Goal: Find specific page/section: Find specific page/section

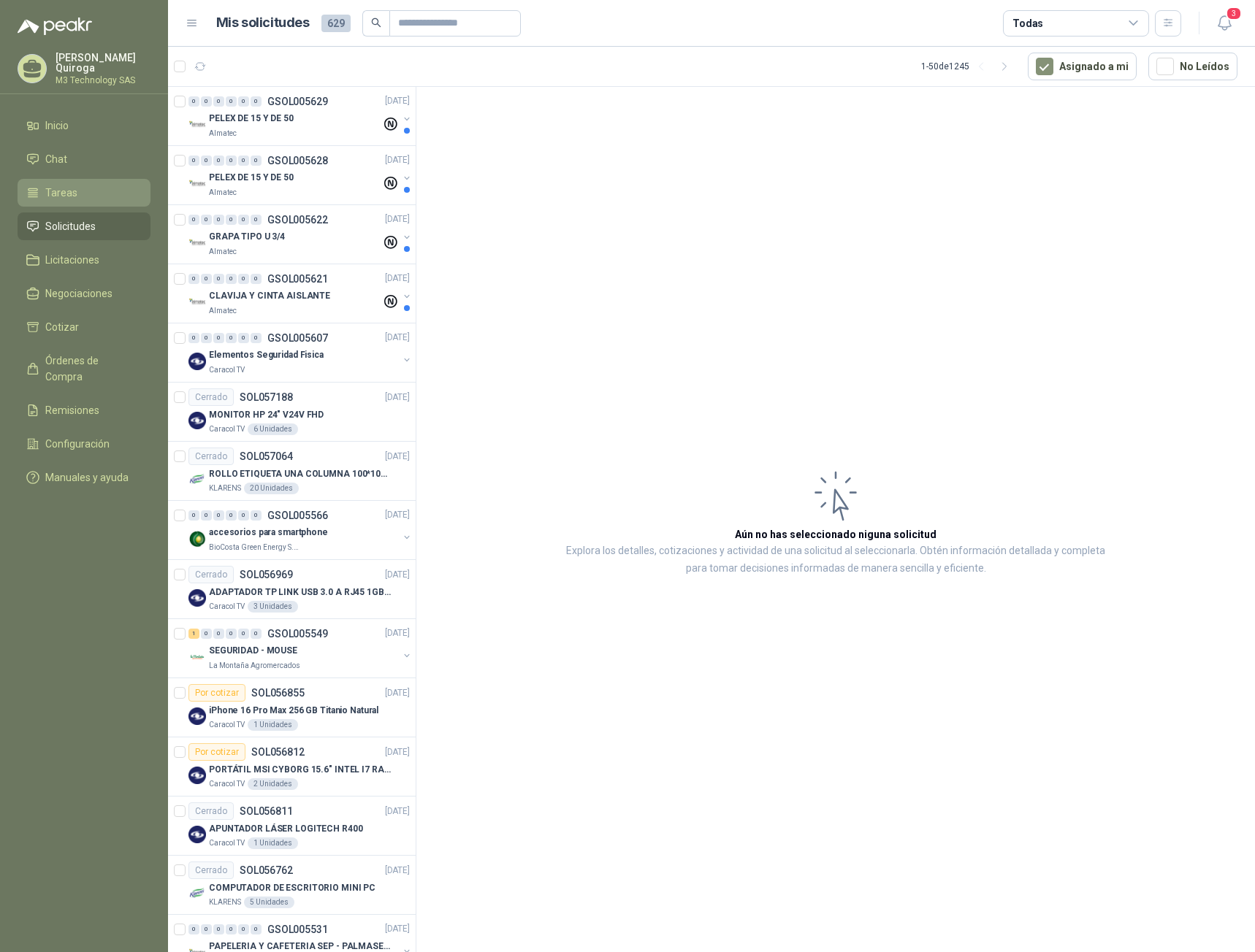
click at [76, 187] on li "Tareas" at bounding box center [84, 193] width 115 height 16
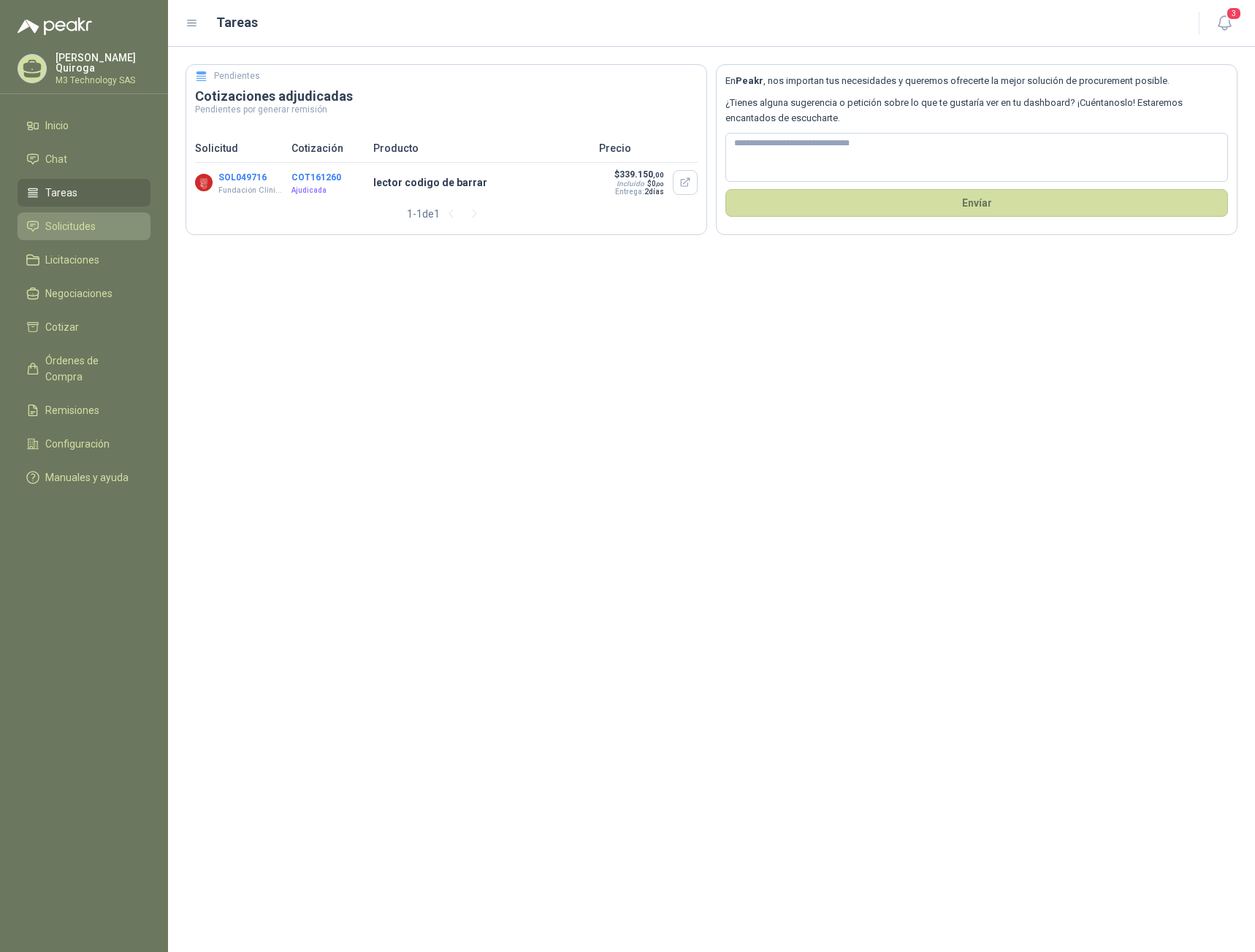
click at [77, 224] on span "Solicitudes" at bounding box center [71, 226] width 50 height 16
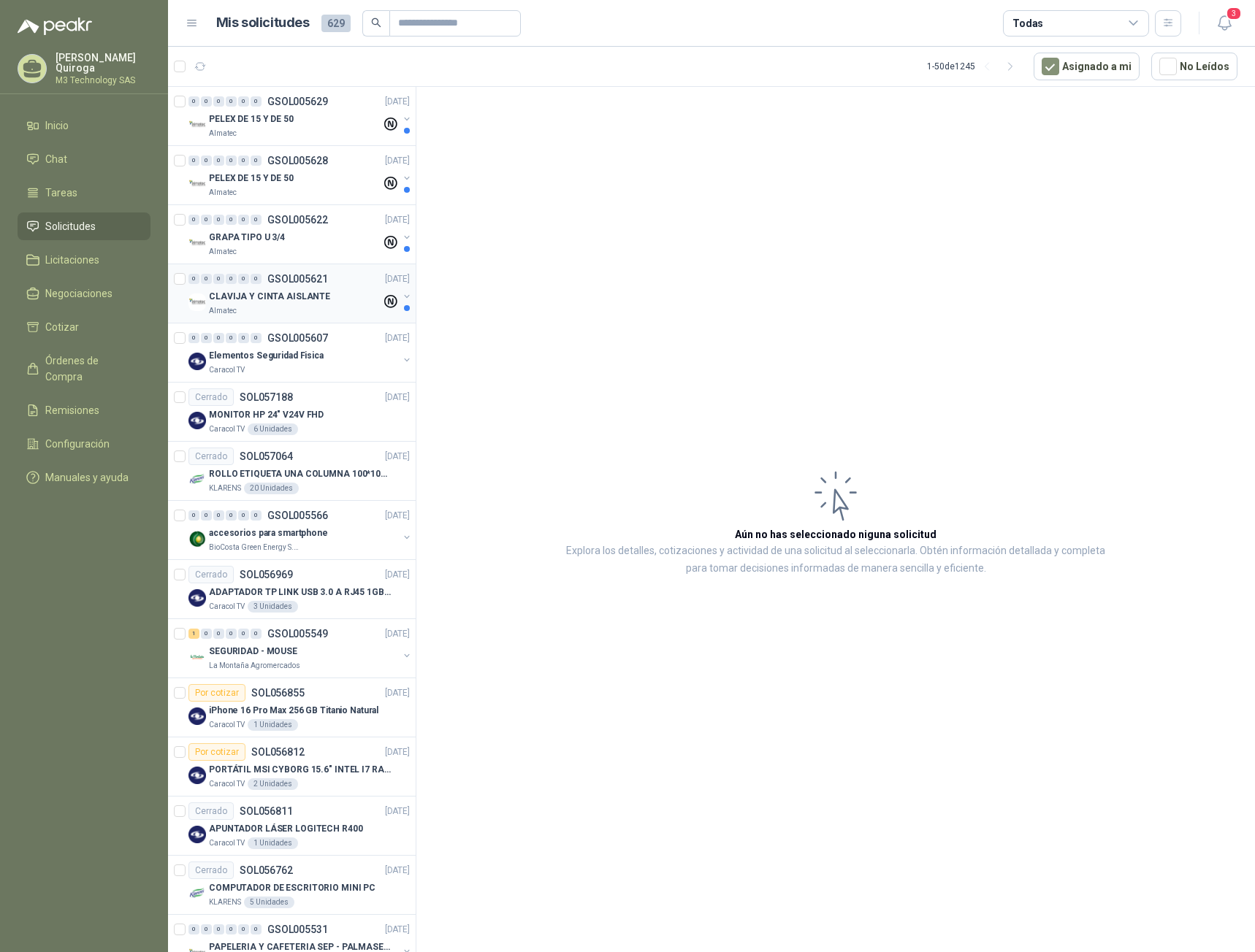
click at [304, 319] on div "0 0 0 0 0 0 GSOL005621 [DATE] CLAVIJA Y CINTA AISLANTE Almatec" at bounding box center [291, 294] width 247 height 59
click at [303, 314] on div "Almatec" at bounding box center [295, 311] width 172 height 11
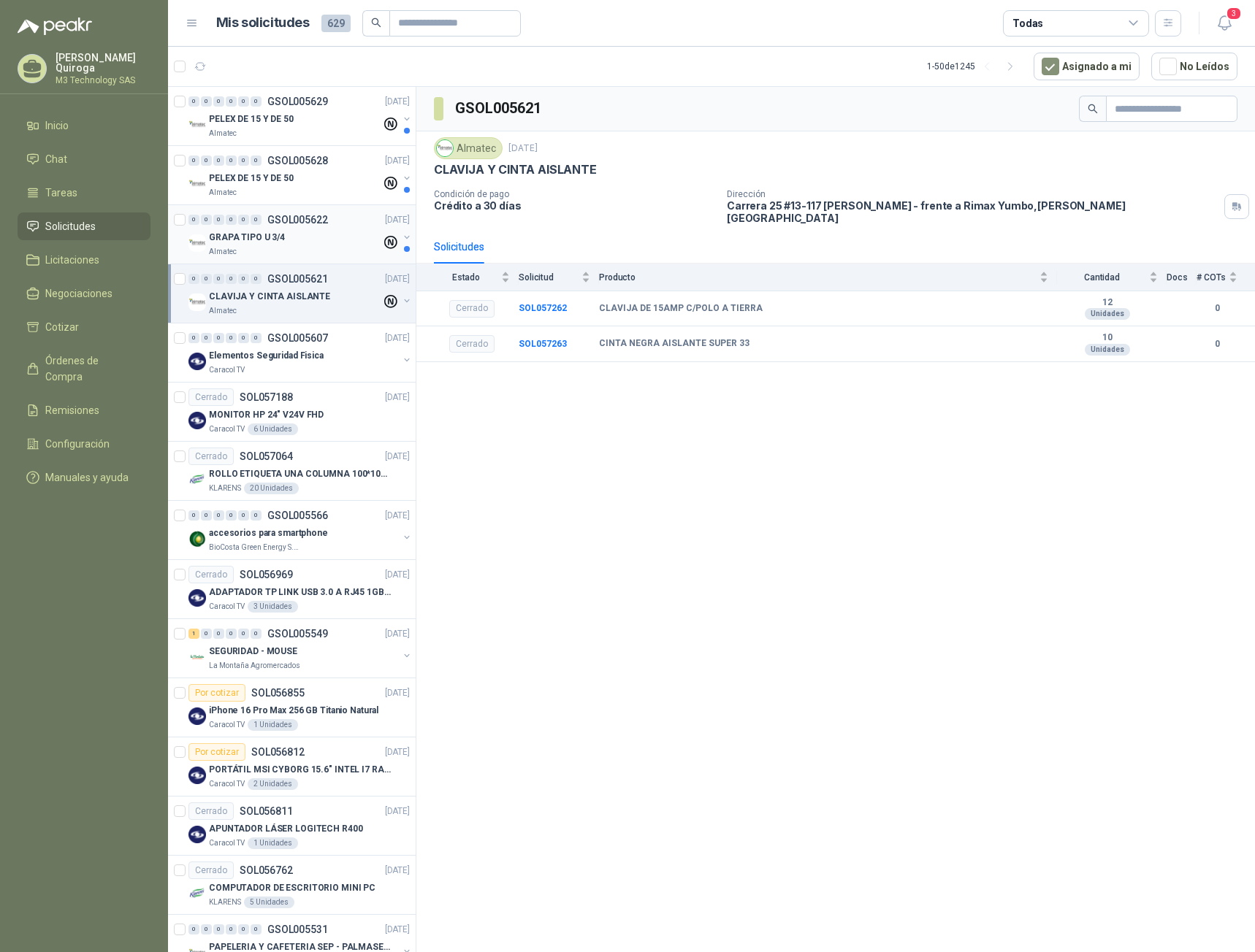
click at [317, 244] on div "GRAPA TIPO U 3/4" at bounding box center [295, 238] width 172 height 18
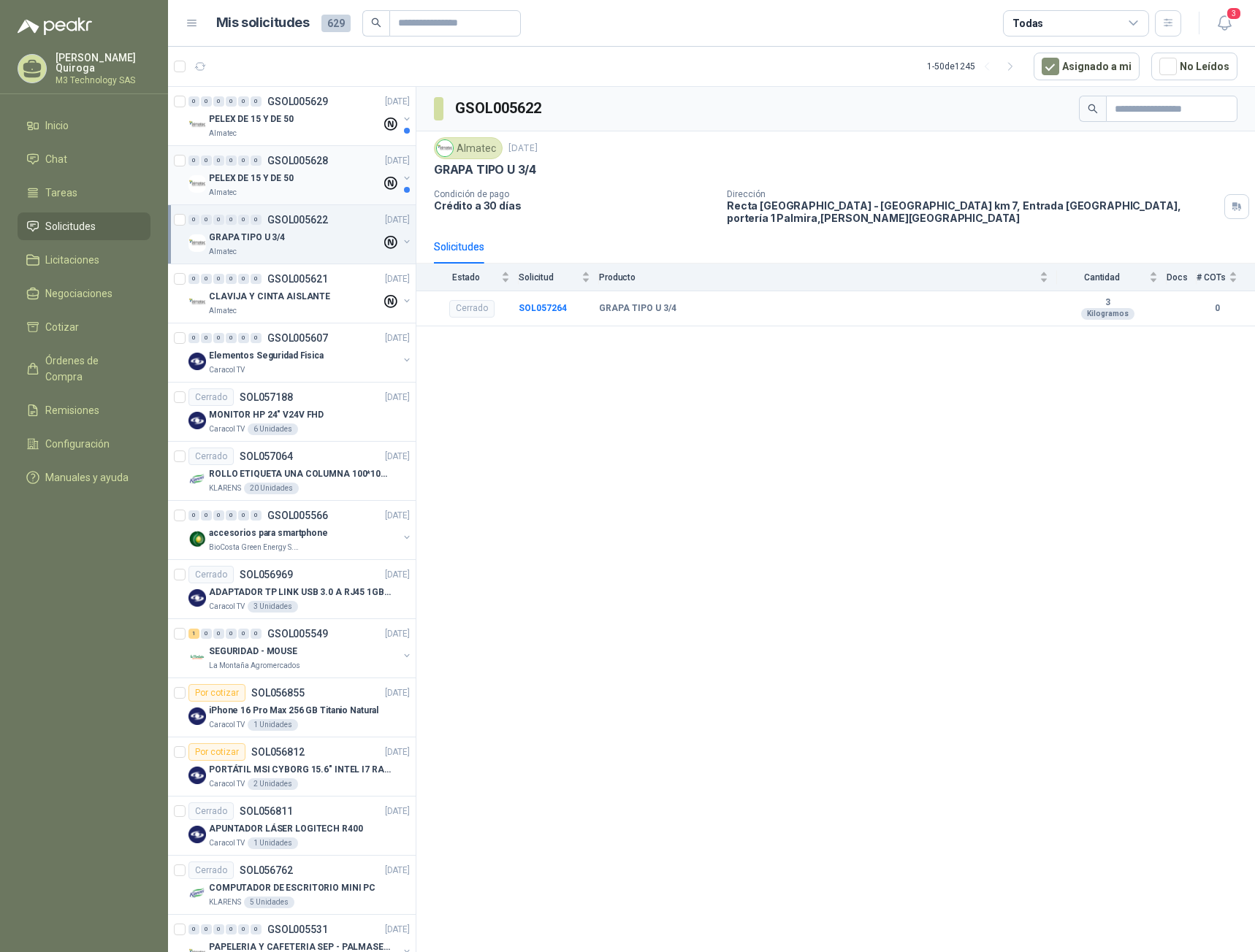
click at [329, 190] on div "Almatec" at bounding box center [295, 192] width 172 height 11
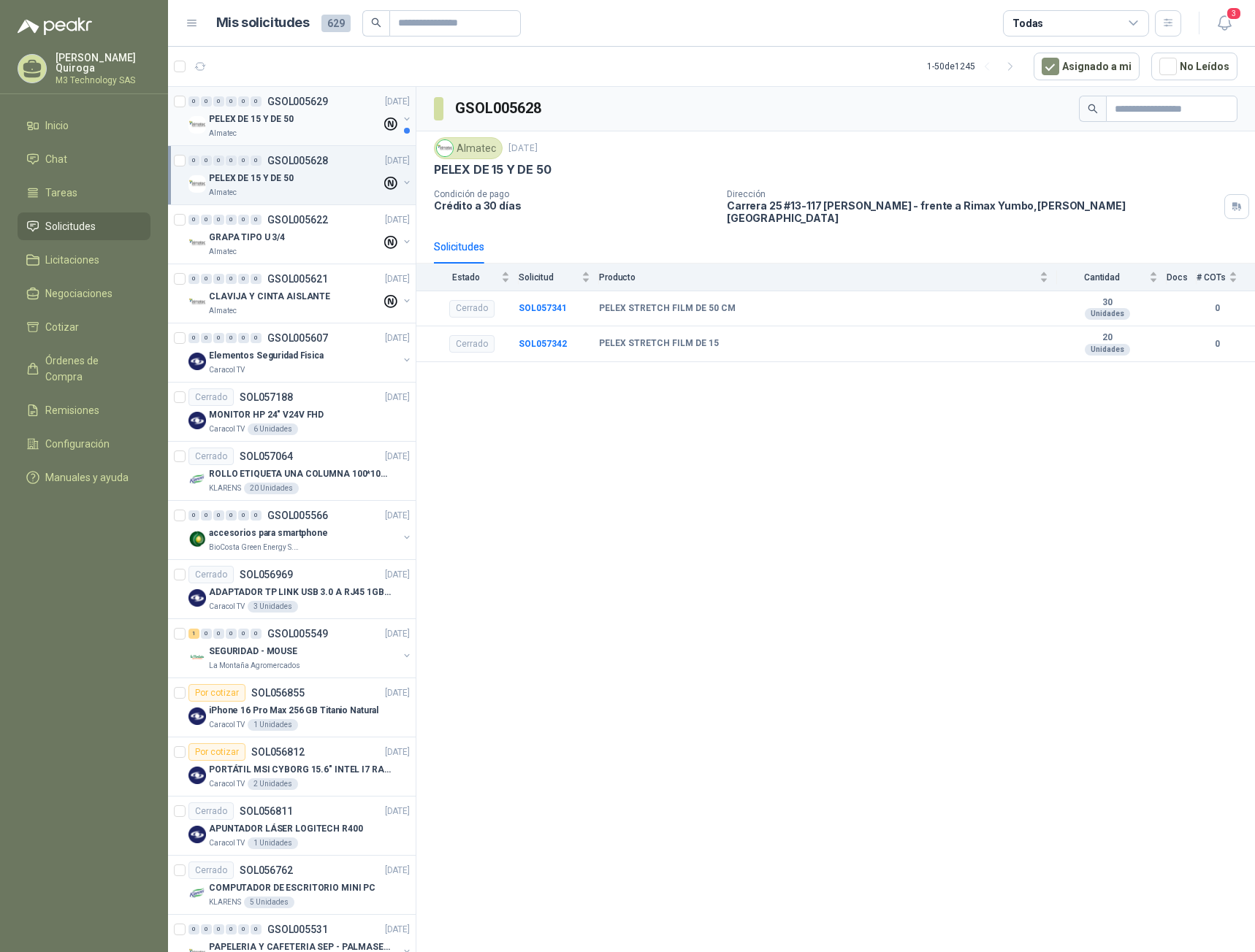
click at [328, 135] on div "Almatec" at bounding box center [295, 134] width 172 height 11
